Goal: Information Seeking & Learning: Understand process/instructions

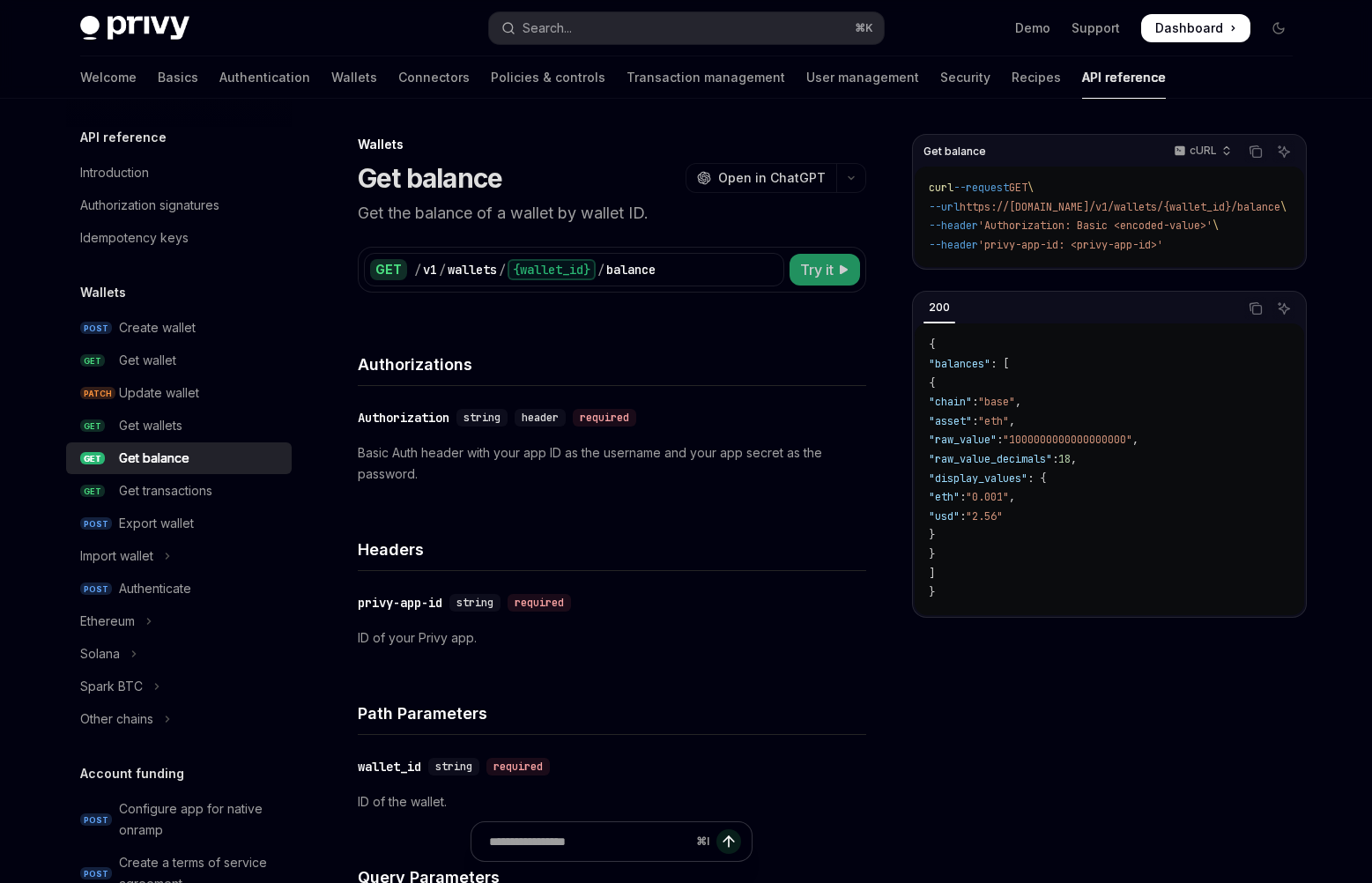
click at [805, 268] on span "Try it" at bounding box center [817, 270] width 33 height 21
type textarea "*"
click at [189, 415] on div "Get wallets" at bounding box center [200, 426] width 162 height 21
click at [217, 385] on div "Update wallet" at bounding box center [200, 393] width 162 height 21
click at [210, 387] on div "Update wallet" at bounding box center [200, 393] width 162 height 21
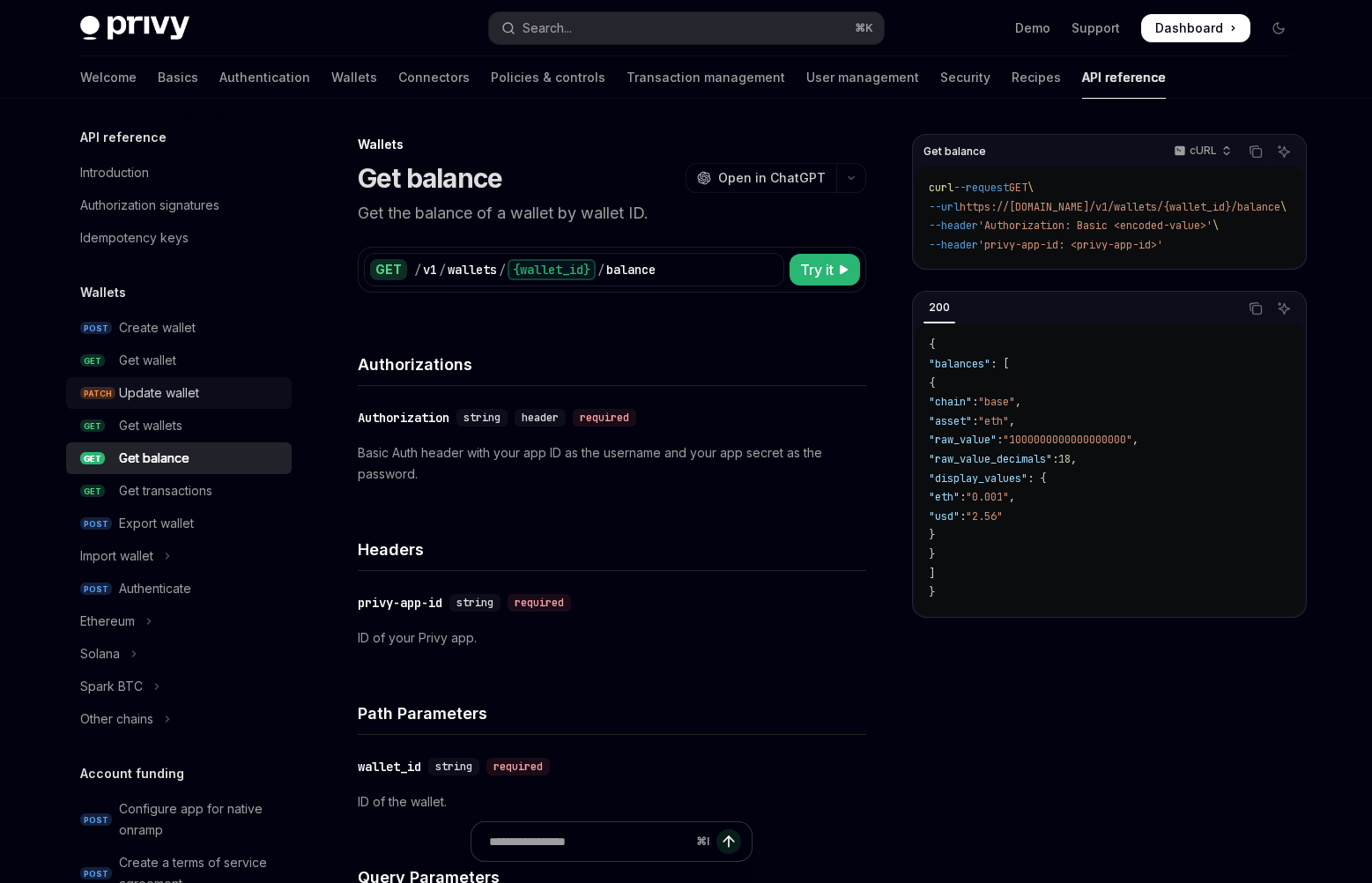
click at [208, 391] on div "Update wallet" at bounding box center [200, 393] width 162 height 21
type textarea "*"
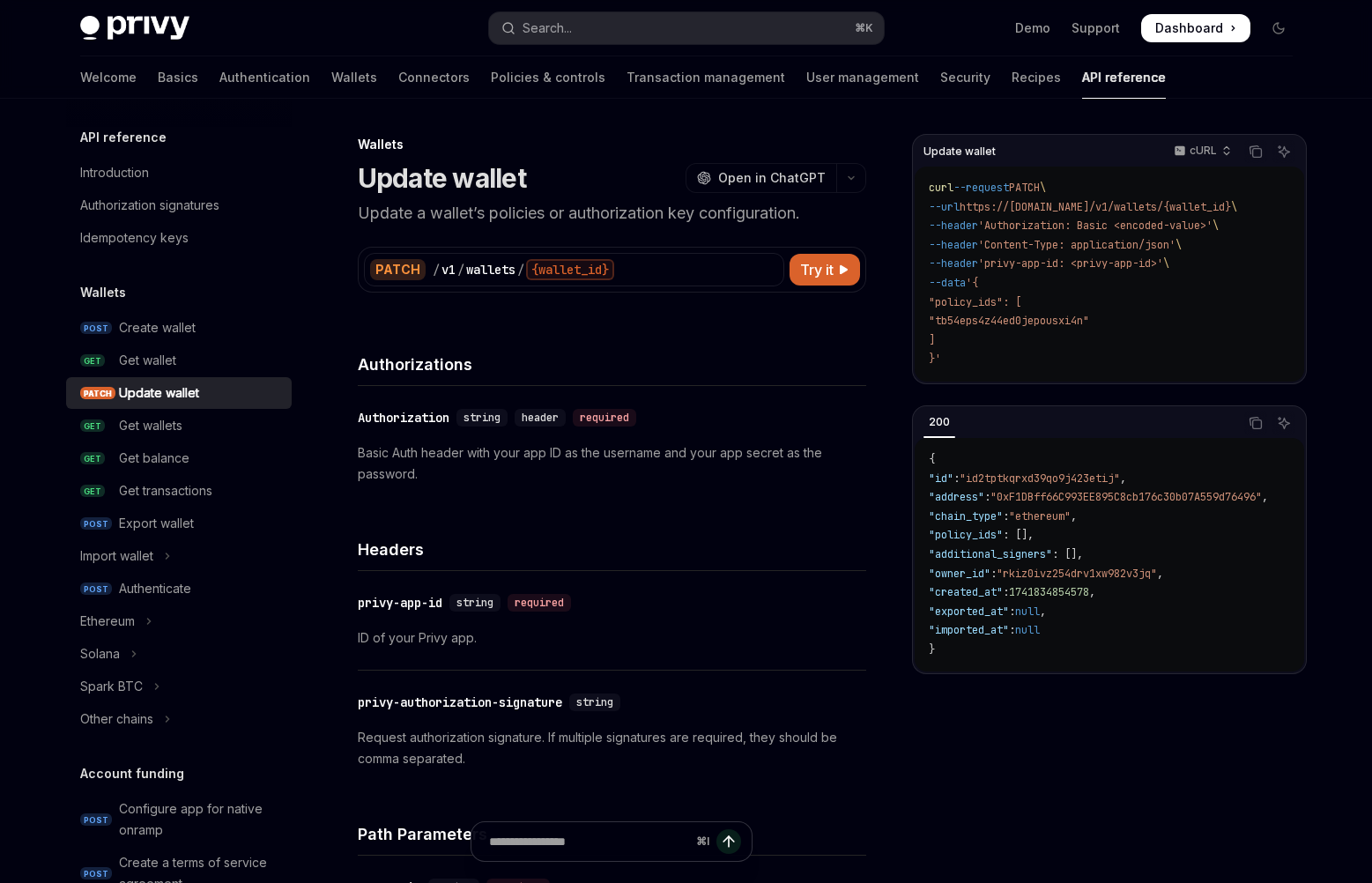
click at [1198, 42] on div "Privy Docs home page Search... ⌘ K Demo Support Dashboard Dashboard Search..." at bounding box center [687, 28] width 1213 height 57
click at [1200, 33] on span "Dashboard" at bounding box center [1189, 27] width 68 height 18
